Goal: Check status: Check status

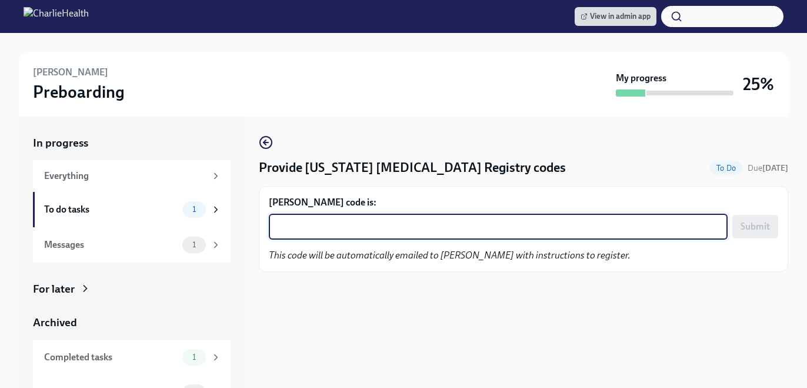
click at [319, 220] on textarea "Wayne Jackson's code is:" at bounding box center [498, 226] width 445 height 14
paste textarea "AJ44U69MQ9UZ"
type textarea "AJ44U69MQ9UZ"
click at [744, 231] on span "Submit" at bounding box center [755, 227] width 29 height 12
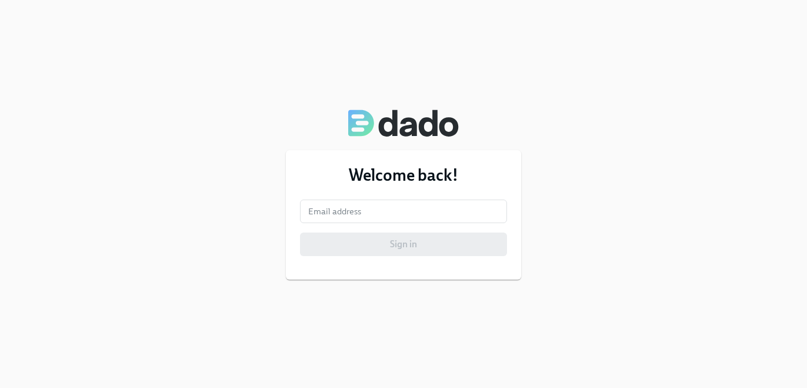
click at [364, 222] on form "Email address Email address Sign in" at bounding box center [403, 227] width 207 height 56
type input "[PERSON_NAME][EMAIL_ADDRESS][PERSON_NAME][DOMAIN_NAME]"
click at [377, 224] on form "Email address [PERSON_NAME][EMAIL_ADDRESS][PERSON_NAME][DOMAIN_NAME] Email addr…" at bounding box center [403, 227] width 207 height 56
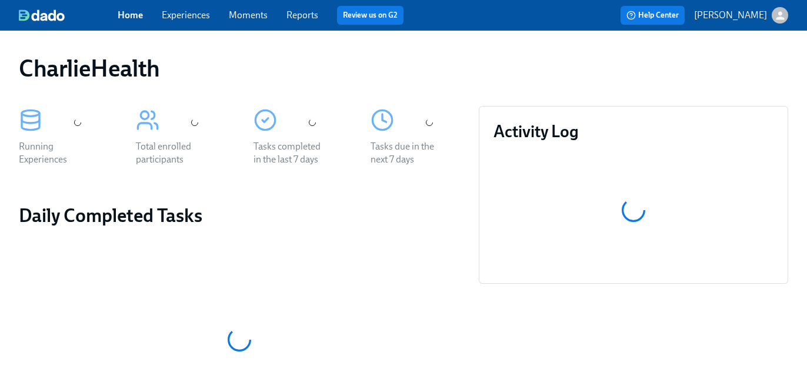
click at [181, 14] on link "Experiences" at bounding box center [186, 14] width 48 height 11
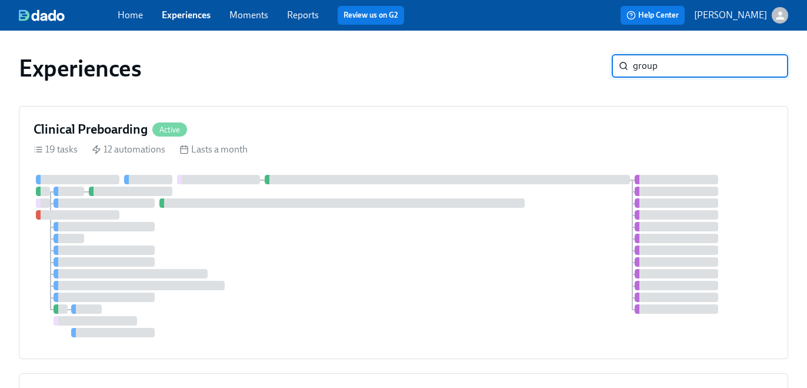
type input "group"
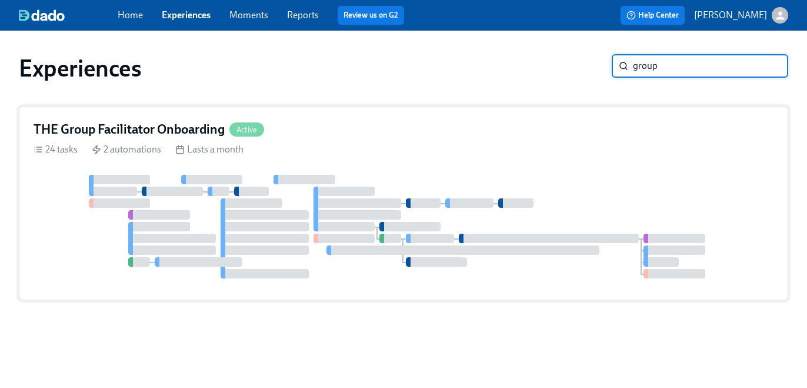
click at [458, 129] on div "THE Group Facilitator Onboarding Active" at bounding box center [404, 130] width 740 height 18
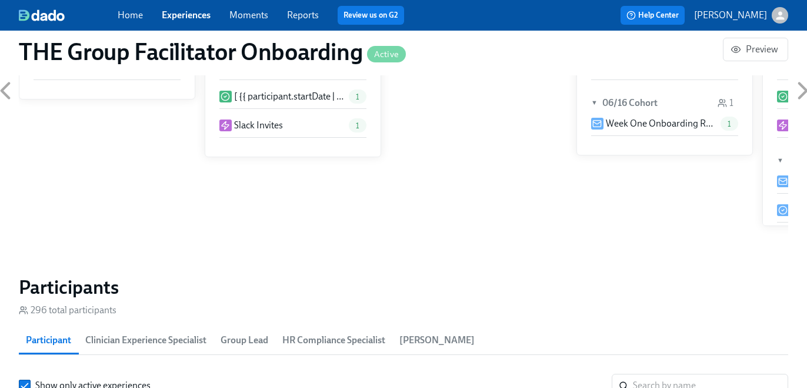
scroll to position [0, 15426]
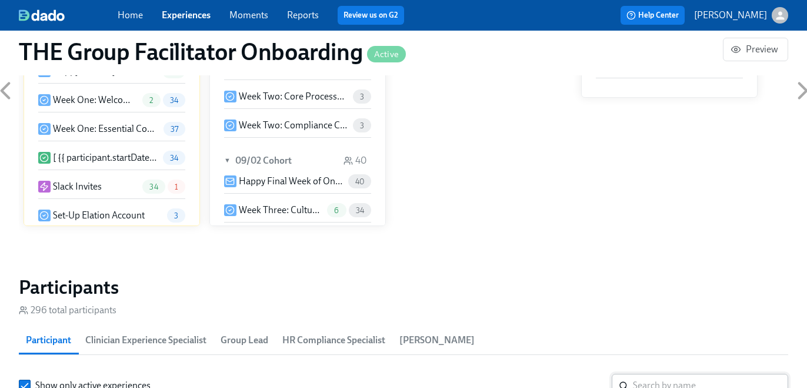
click at [657, 326] on div "Participant Clinician Experience Specialist Group Lead HR Compliance Specialist…" at bounding box center [404, 340] width 770 height 28
click at [662, 374] on input "search" at bounding box center [710, 386] width 155 height 24
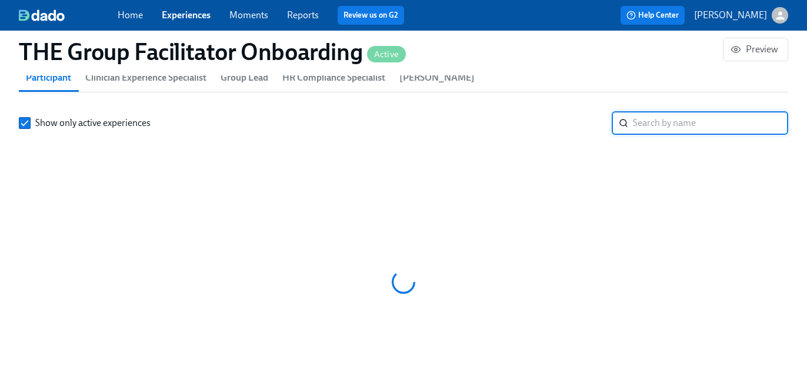
paste input "[PERSON_NAME]"
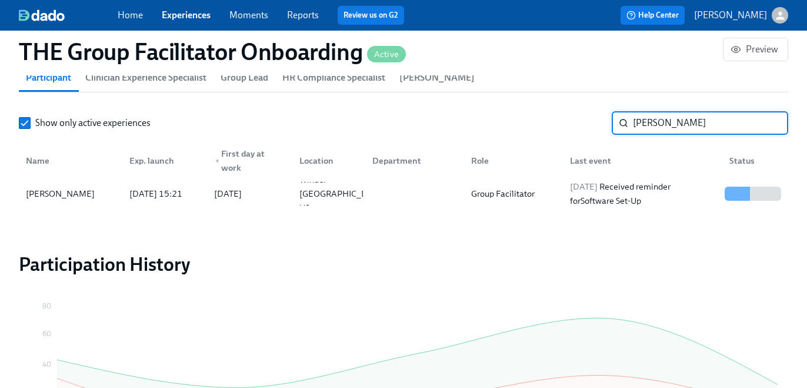
scroll to position [0, 16696]
type input "[PERSON_NAME]"
click at [598, 189] on span "[DATE]" at bounding box center [584, 186] width 28 height 11
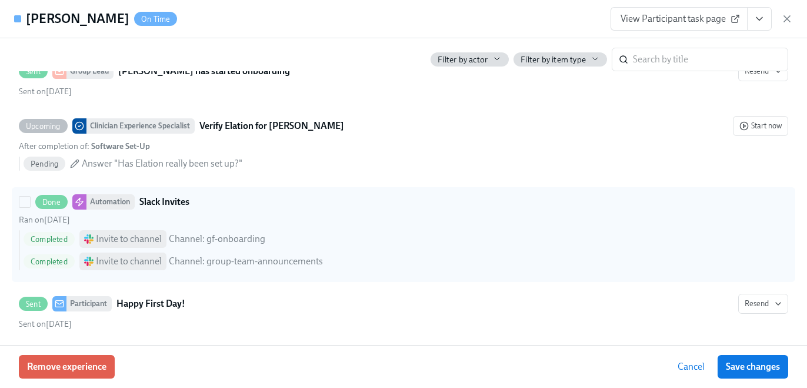
scroll to position [608, 0]
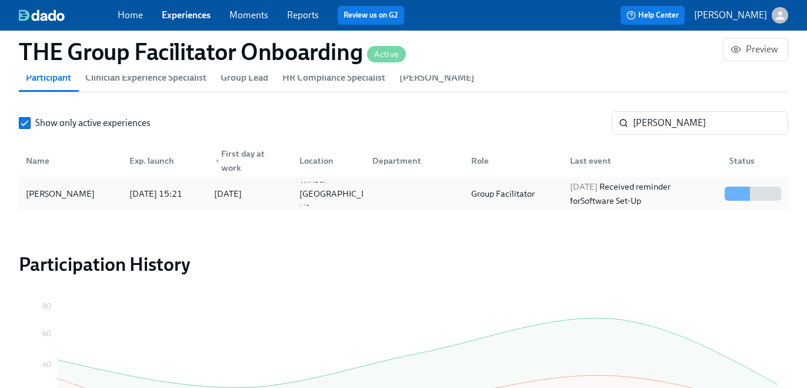
click at [591, 193] on div "[DATE] Received reminder for Software Set-Up" at bounding box center [642, 193] width 155 height 28
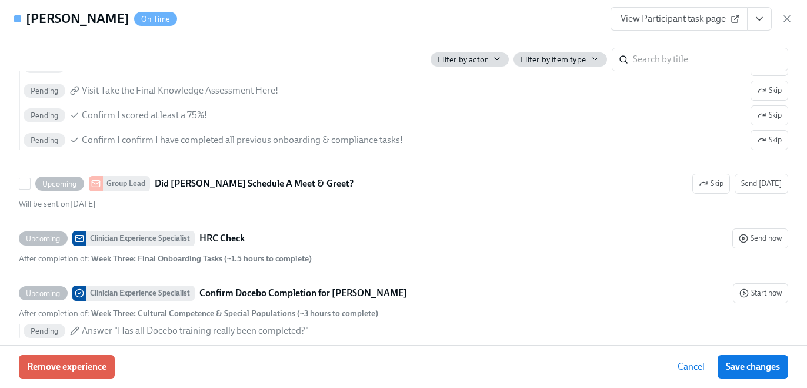
scroll to position [2602, 0]
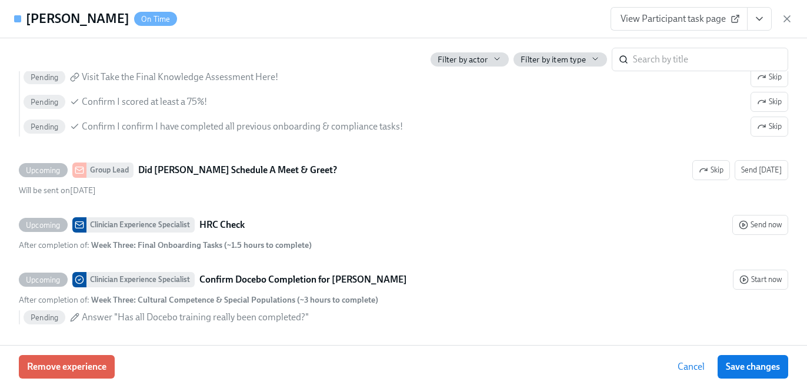
click at [694, 46] on div "Filter by actor Filter by item type ​" at bounding box center [404, 54] width 770 height 33
click at [694, 55] on input "search" at bounding box center [710, 60] width 155 height 24
type input "[US_STATE]"
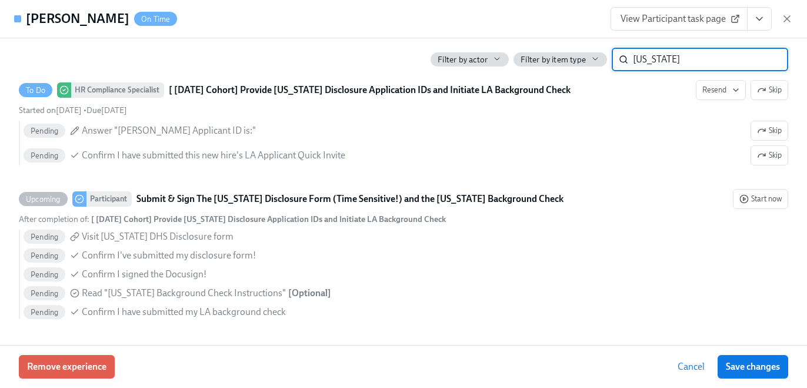
scroll to position [400, 0]
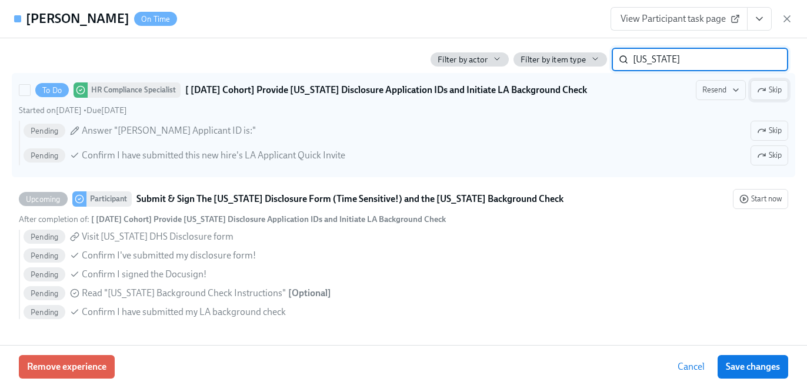
click at [765, 93] on icon "button" at bounding box center [761, 89] width 9 height 9
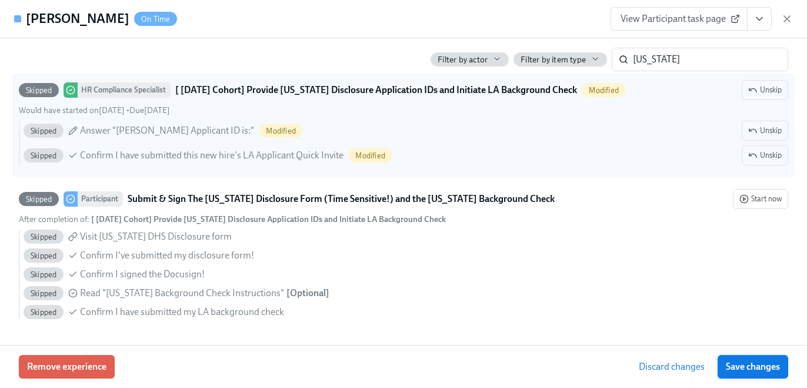
click at [764, 367] on span "Save changes" at bounding box center [753, 367] width 54 height 12
click at [772, 365] on span "Save changes" at bounding box center [753, 367] width 54 height 12
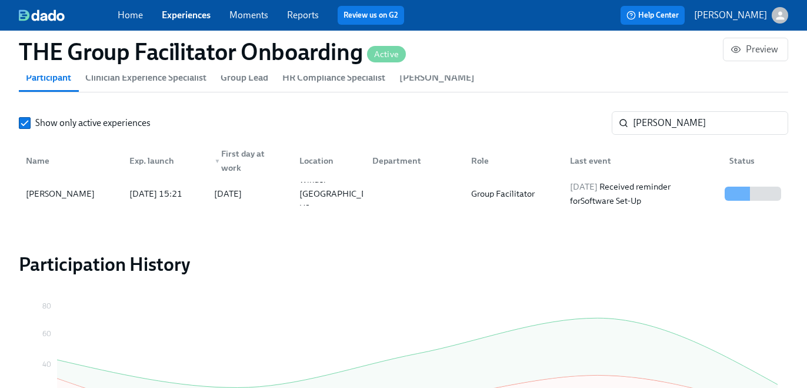
click at [199, 16] on link "Experiences" at bounding box center [186, 14] width 49 height 11
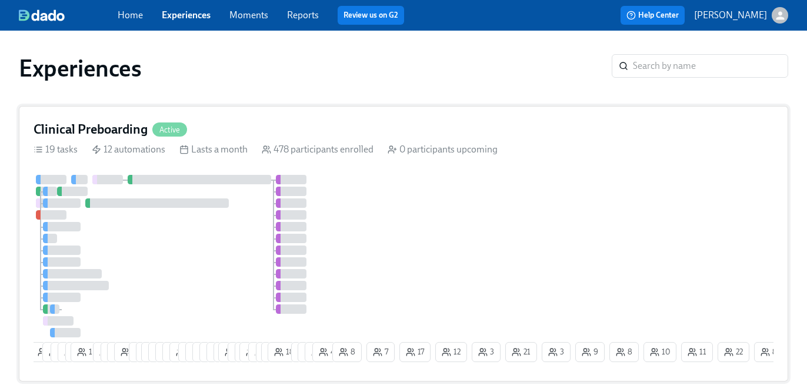
click at [582, 151] on div "19 tasks 12 automations Lasts a month 478 participants enrolled 0 participants …" at bounding box center [404, 149] width 740 height 13
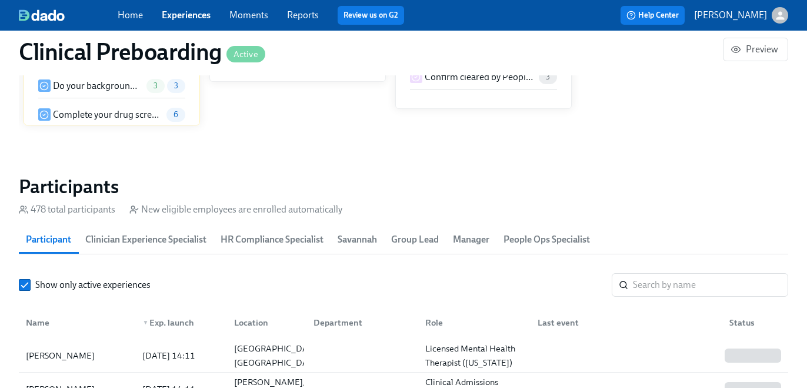
scroll to position [1197, 0]
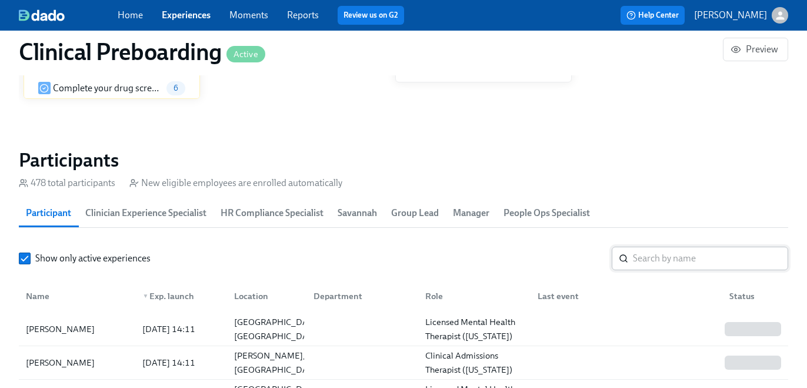
click at [662, 258] on input "search" at bounding box center [710, 259] width 155 height 24
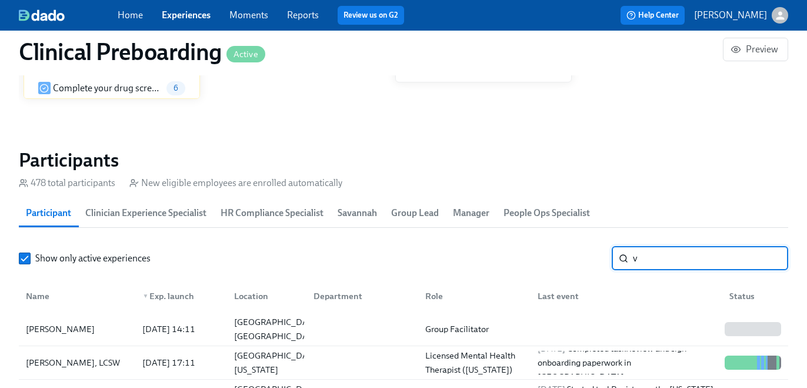
click at [662, 258] on input "v" at bounding box center [710, 259] width 155 height 24
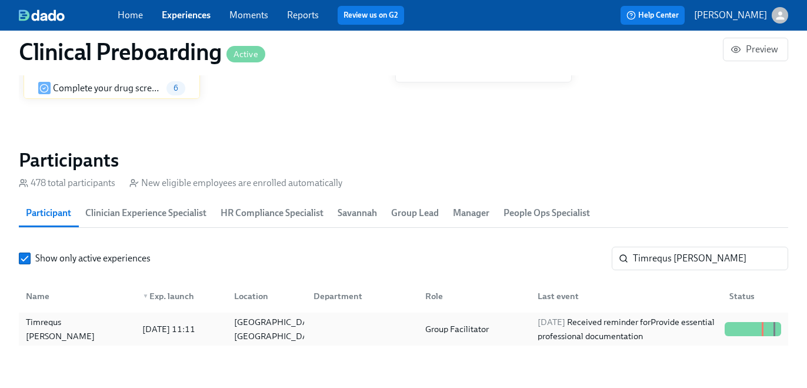
click at [600, 319] on div "[DATE] Received reminder for Provide essential professional documentation" at bounding box center [626, 329] width 187 height 28
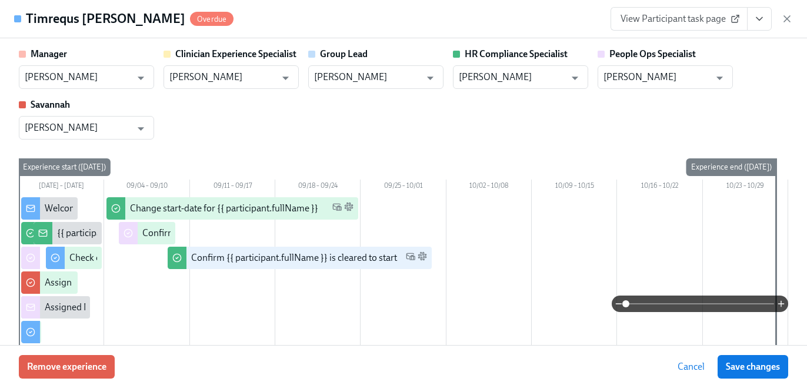
click at [762, 21] on icon "View task page" at bounding box center [760, 19] width 12 height 12
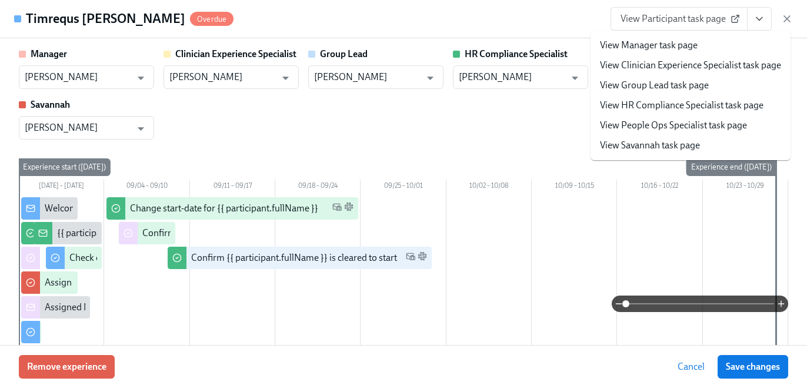
click at [712, 115] on li "View People Ops Specialist task page" at bounding box center [691, 125] width 200 height 20
click at [712, 111] on link "View HR Compliance Specialist task page" at bounding box center [682, 105] width 164 height 13
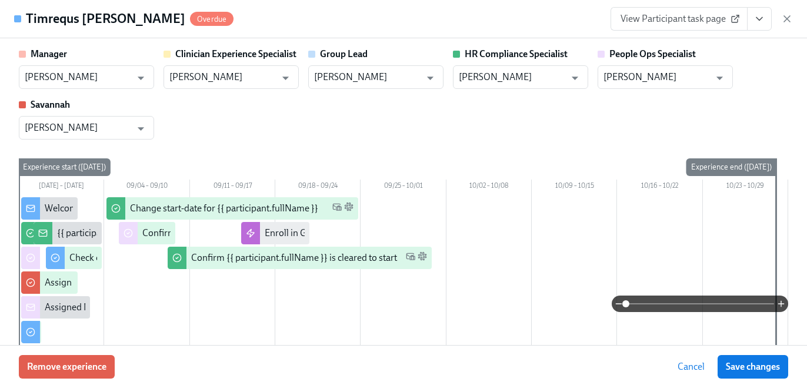
scroll to position [0, 14466]
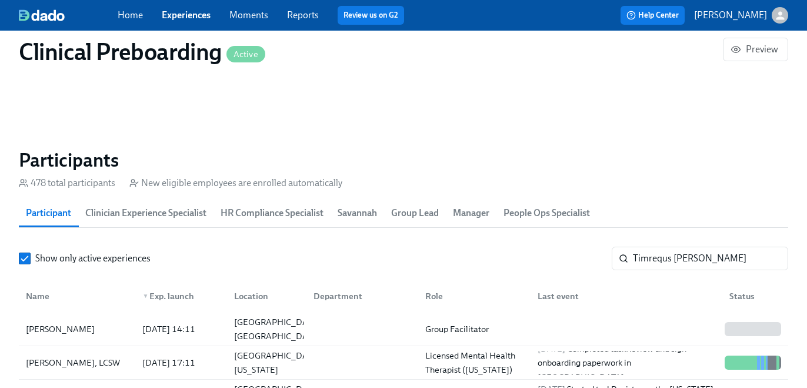
type input "v"
click at [201, 10] on link "Experiences" at bounding box center [186, 14] width 49 height 11
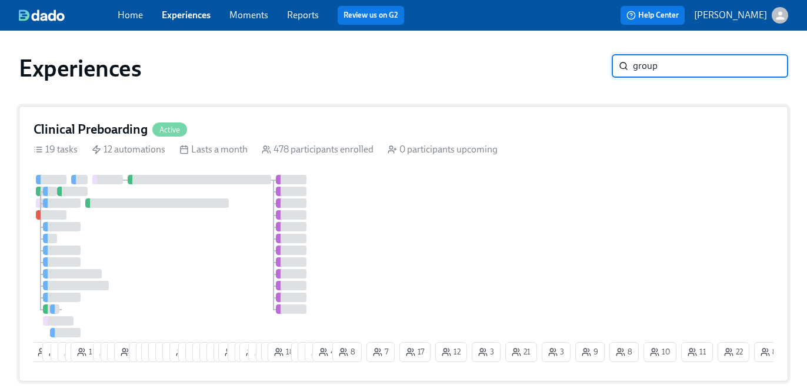
type input "group"
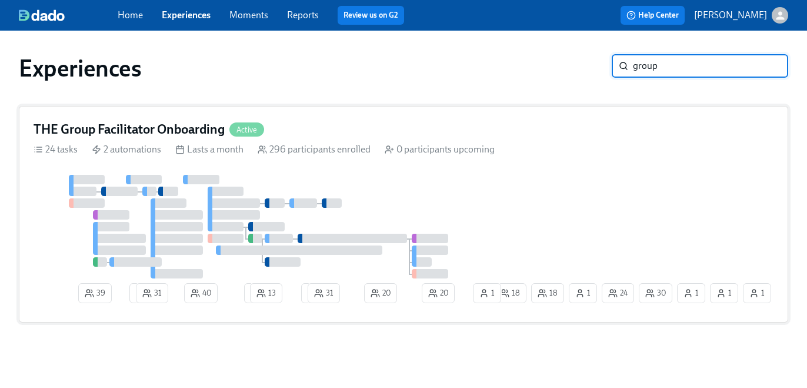
click at [531, 190] on div "39 3 31 40 2 13 2 31 20 20 30 1 24 18 1 1 1 18 1" at bounding box center [404, 241] width 740 height 133
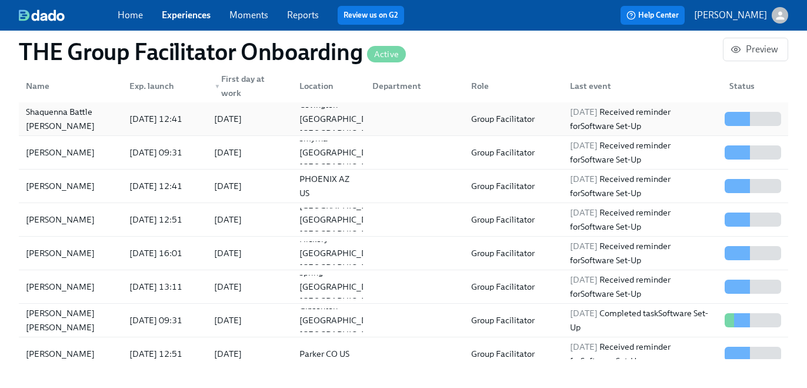
scroll to position [1042, 0]
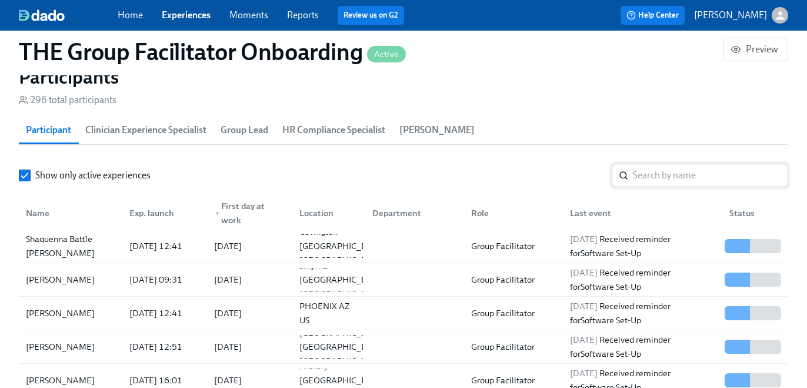
click at [642, 182] on input "search" at bounding box center [710, 176] width 155 height 24
paste input "Timrequs [PERSON_NAME]"
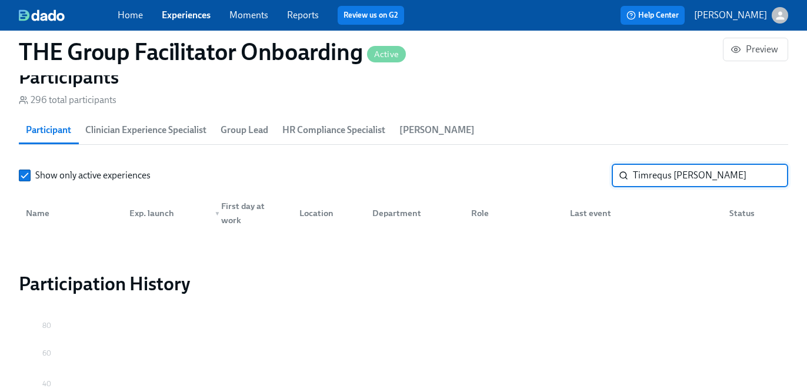
click at [643, 178] on input "Timrequs [PERSON_NAME]" at bounding box center [710, 176] width 155 height 24
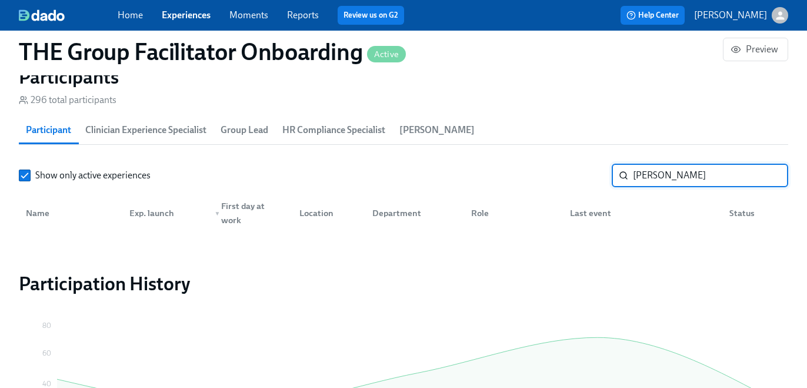
click at [637, 178] on input "[PERSON_NAME]" at bounding box center [710, 176] width 155 height 24
click at [650, 173] on input "Timrequs [PERSON_NAME]" at bounding box center [710, 176] width 155 height 24
type input "[PERSON_NAME]"
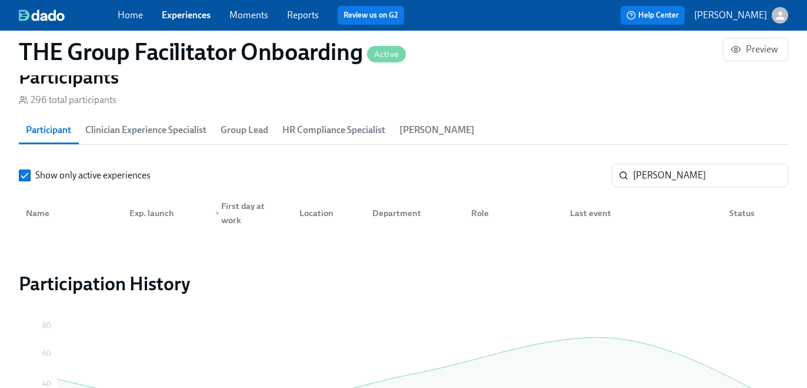
scroll to position [0, 16696]
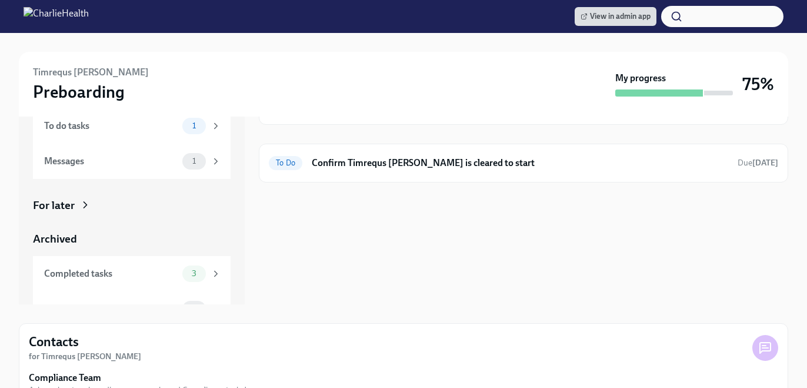
scroll to position [96, 0]
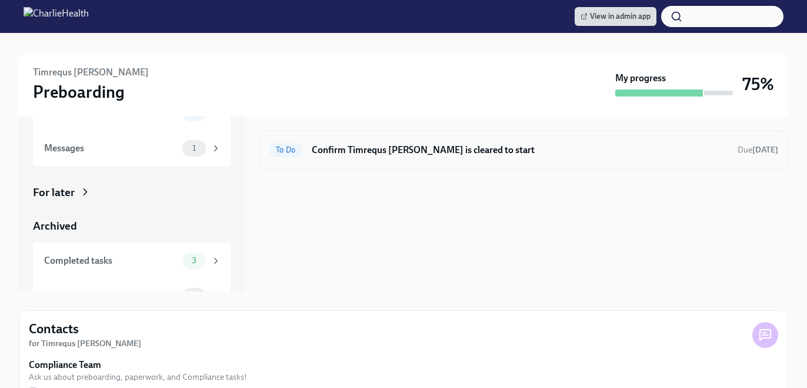
click at [378, 158] on div "To Do Confirm Timrequs [PERSON_NAME] is cleared to start Due [DATE]" at bounding box center [523, 150] width 509 height 19
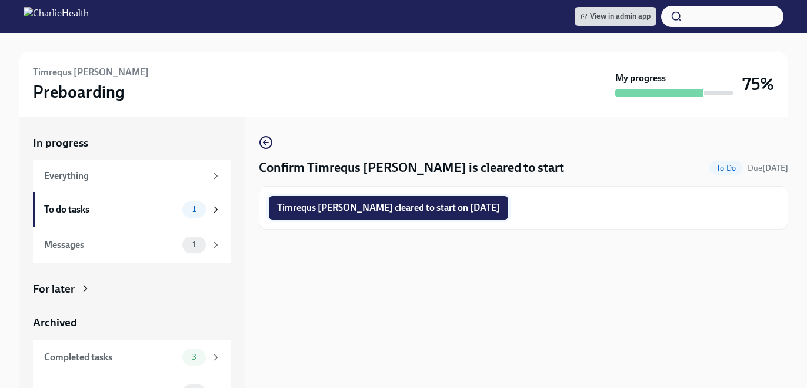
click at [367, 209] on span "Timrequs [PERSON_NAME] cleared to start on [DATE]" at bounding box center [388, 208] width 223 height 12
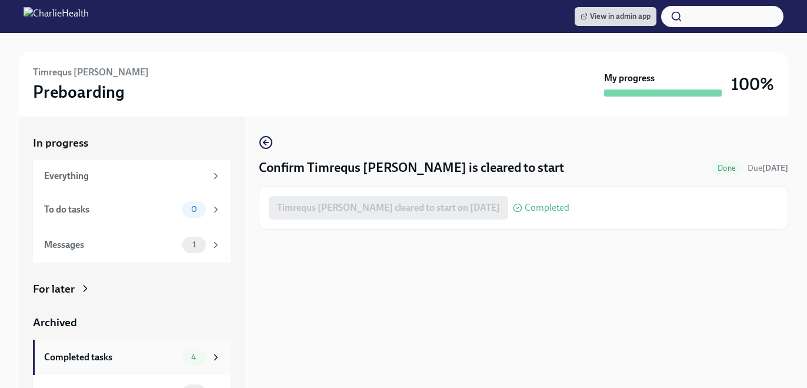
click at [191, 347] on div "Completed tasks 4" at bounding box center [132, 356] width 198 height 35
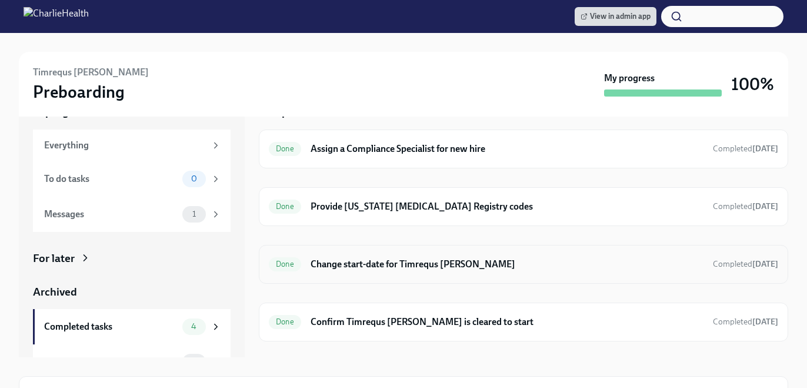
scroll to position [88, 0]
